Goal: Find specific page/section

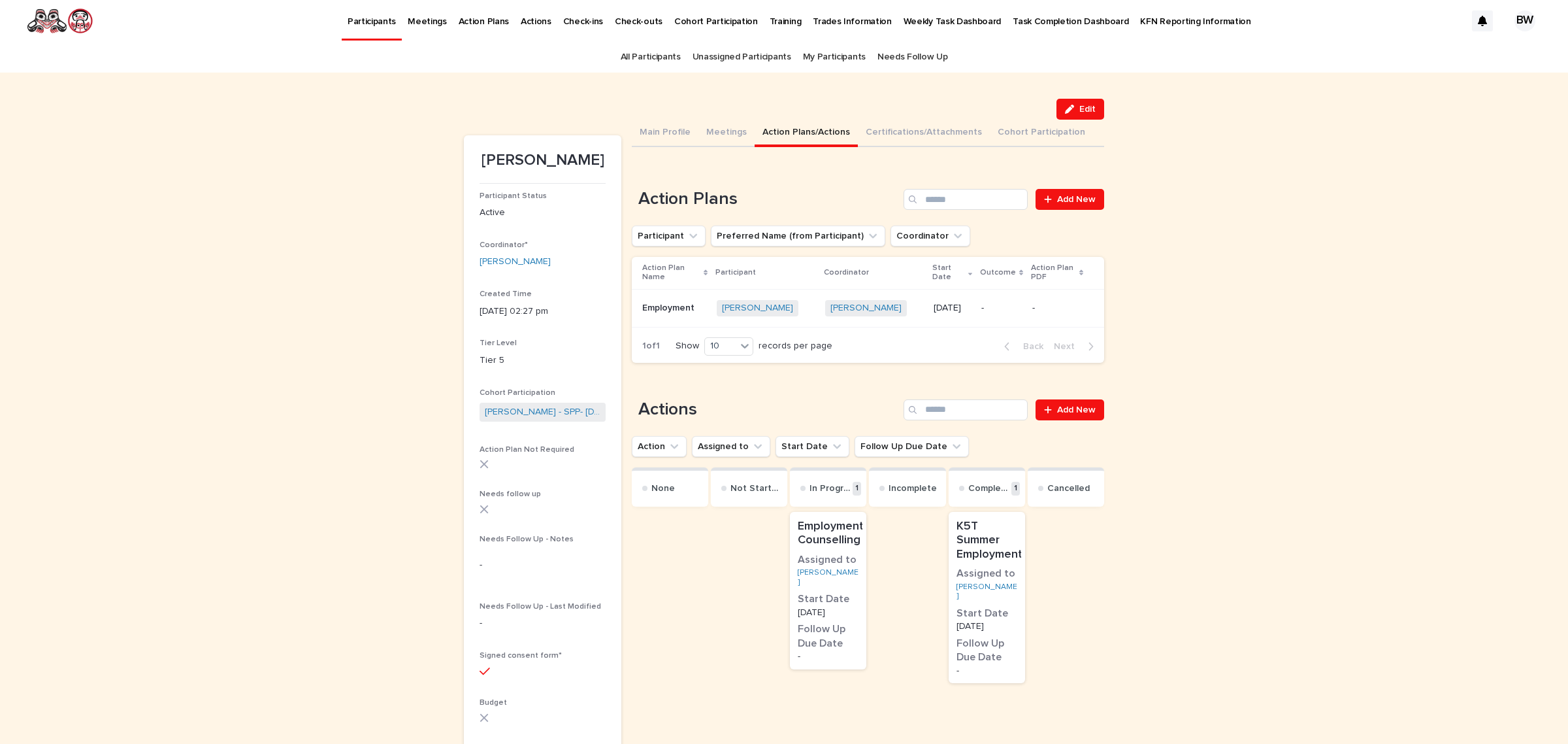
click at [642, 55] on link "All Participants" at bounding box center [650, 57] width 60 height 31
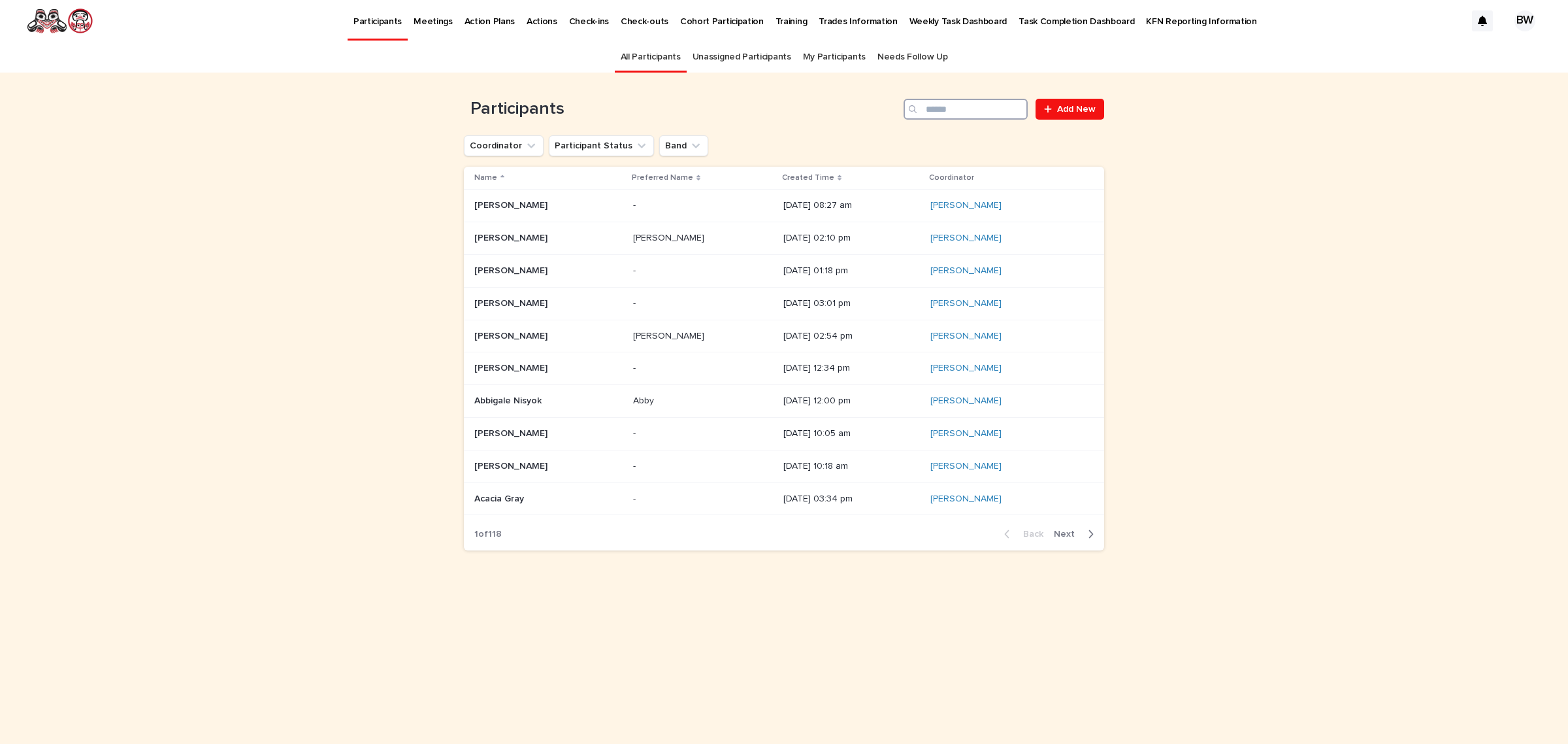
click at [960, 109] on input "Search" at bounding box center [965, 109] width 124 height 21
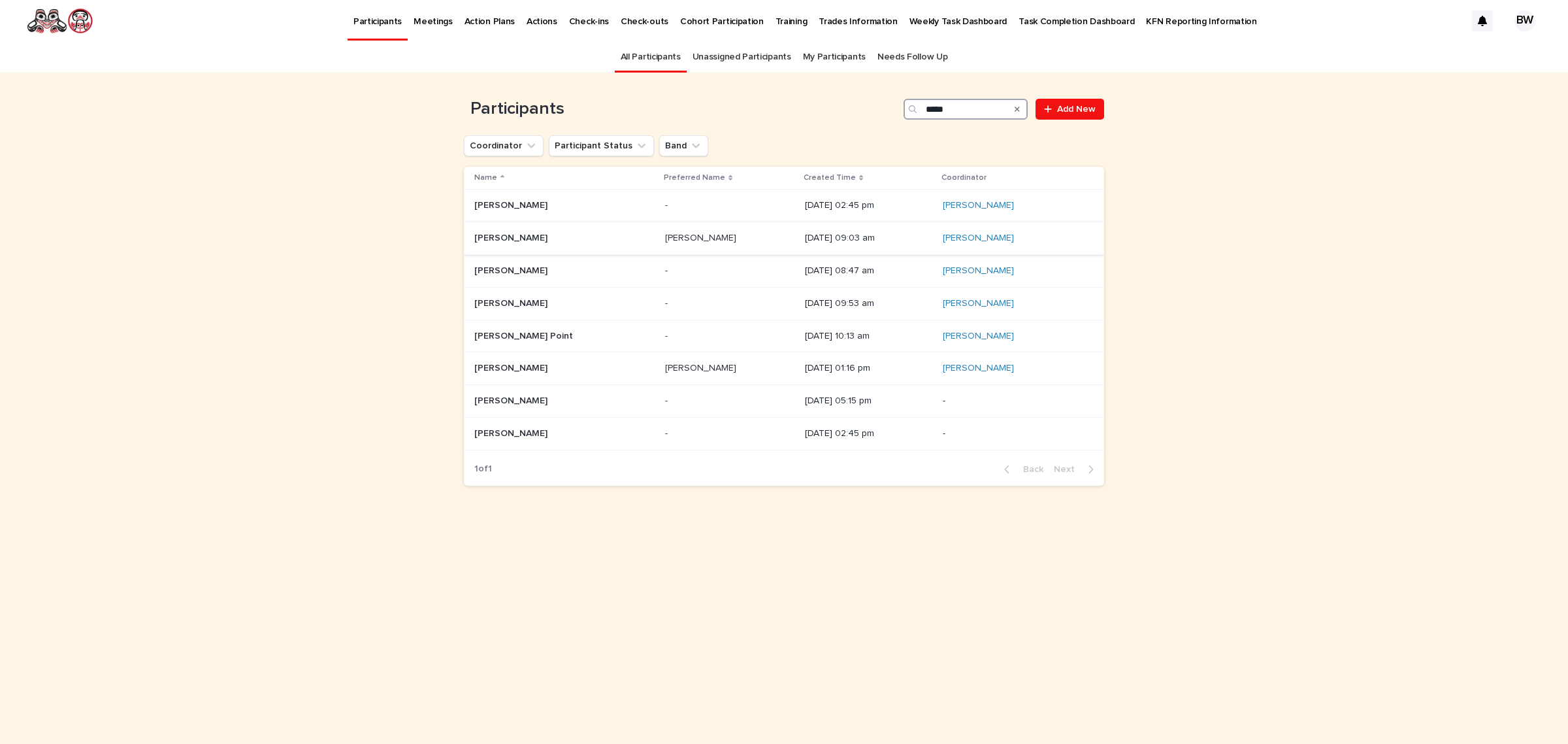
type input "****"
click at [517, 230] on p "[PERSON_NAME]" at bounding box center [512, 236] width 76 height 14
